Goal: Navigation & Orientation: Go to known website

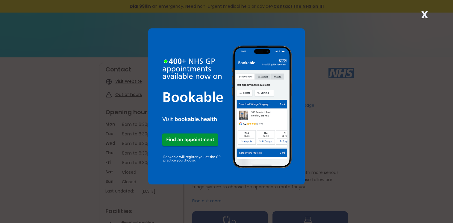
click at [425, 14] on strong "X" at bounding box center [424, 14] width 7 height 14
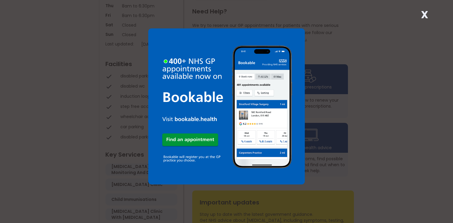
scroll to position [150, 0]
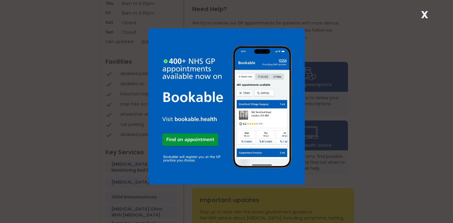
click at [375, 48] on div "X" at bounding box center [226, 111] width 453 height 223
click at [426, 14] on strong "X" at bounding box center [424, 14] width 7 height 14
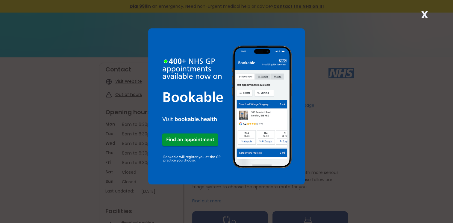
click at [427, 14] on strong "X" at bounding box center [424, 14] width 7 height 14
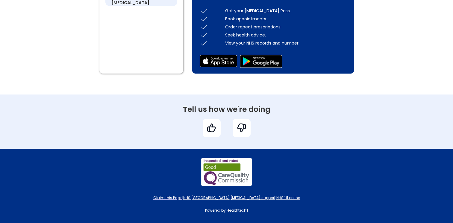
scroll to position [440, 0]
